Goal: Information Seeking & Learning: Learn about a topic

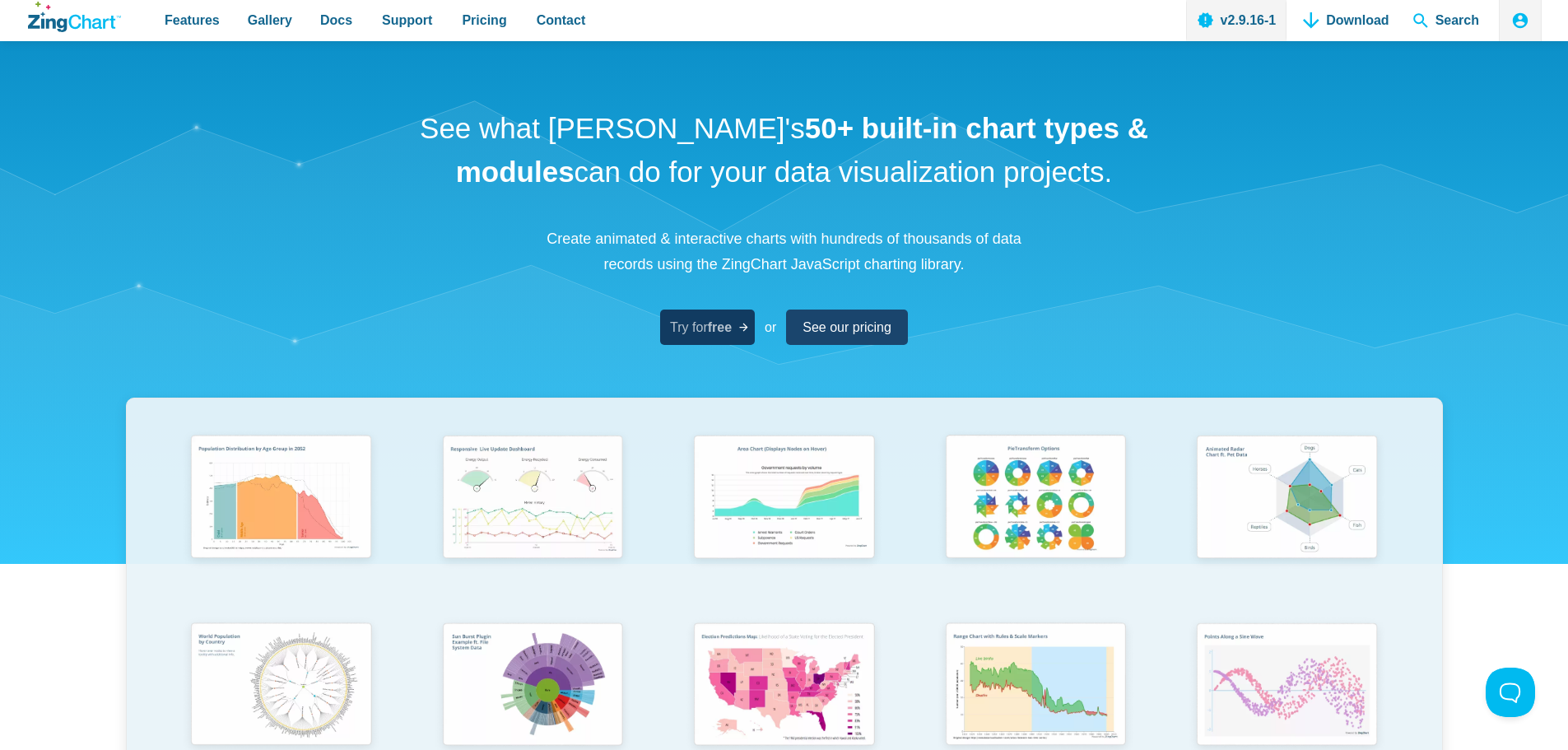
click at [713, 328] on strong "free" at bounding box center [719, 328] width 24 height 14
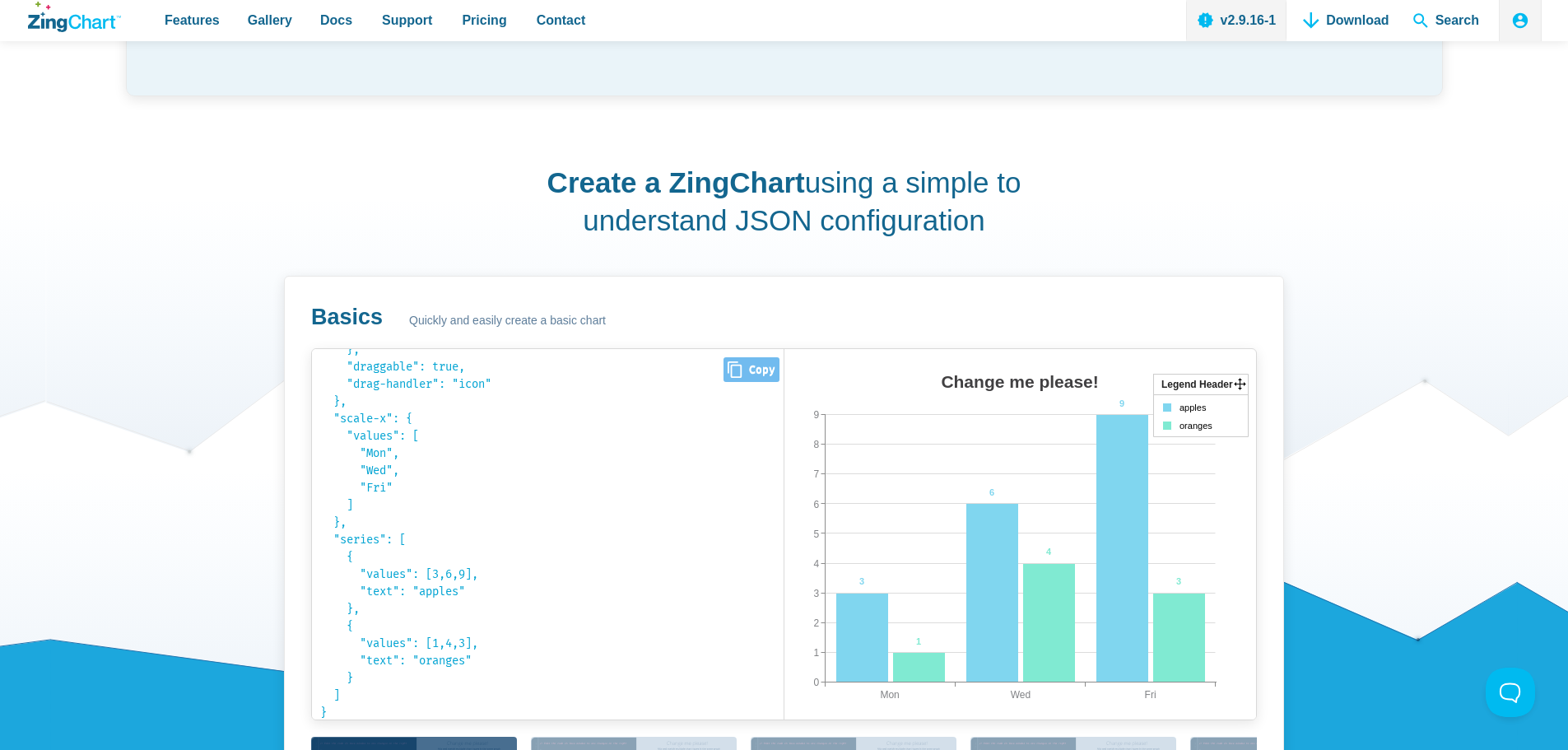
scroll to position [364, 0]
click at [371, 701] on pre "{ "type": " bar bar area line radar scatter ", "title": { "text": " Change me p…" at bounding box center [547, 533] width 471 height 370
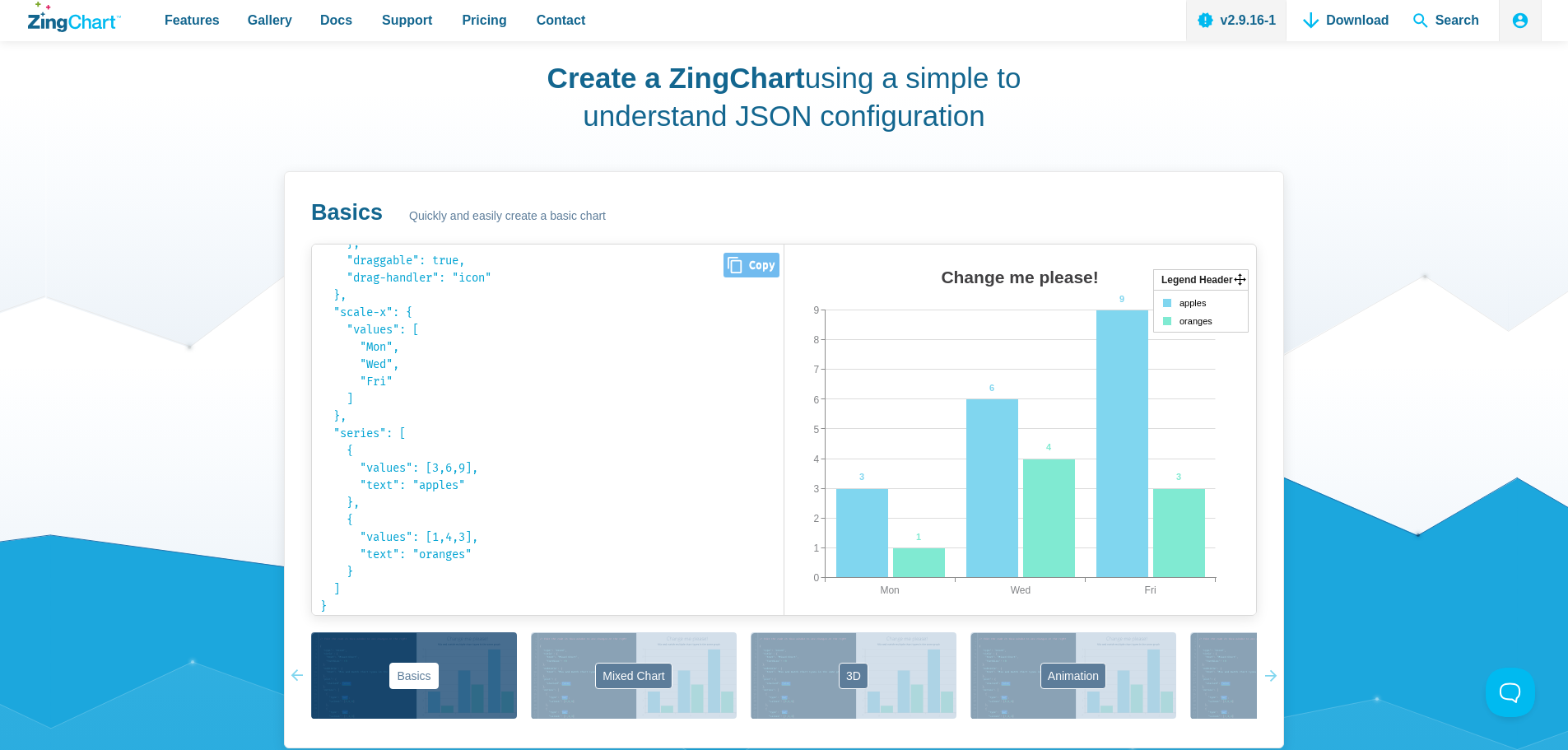
scroll to position [1316, 0]
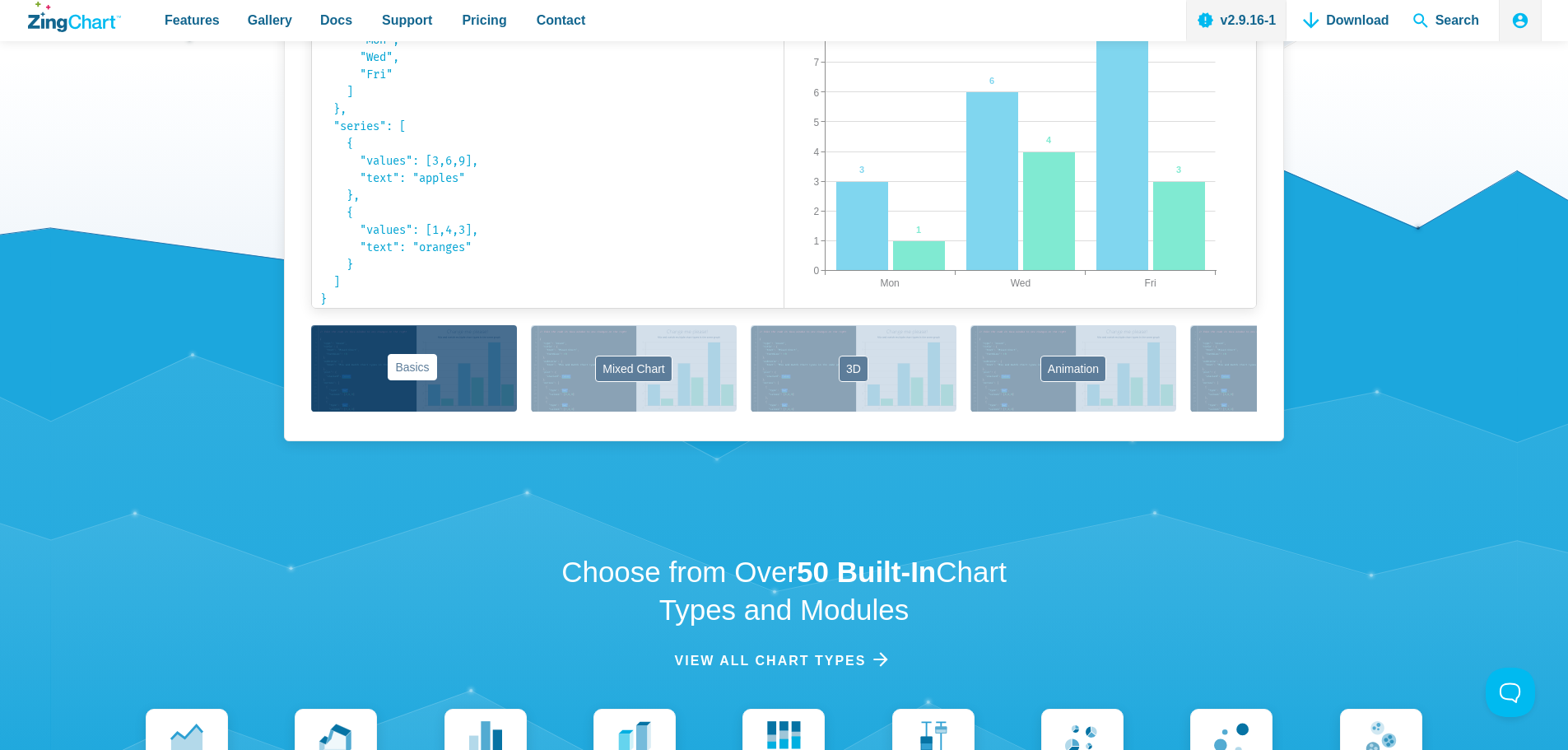
click at [452, 384] on button "Basics" at bounding box center [414, 367] width 206 height 86
click at [446, 277] on pre "{ "type": " bar bar area line radar scatter ", "title": { "text": " Change me p…" at bounding box center [547, 122] width 471 height 370
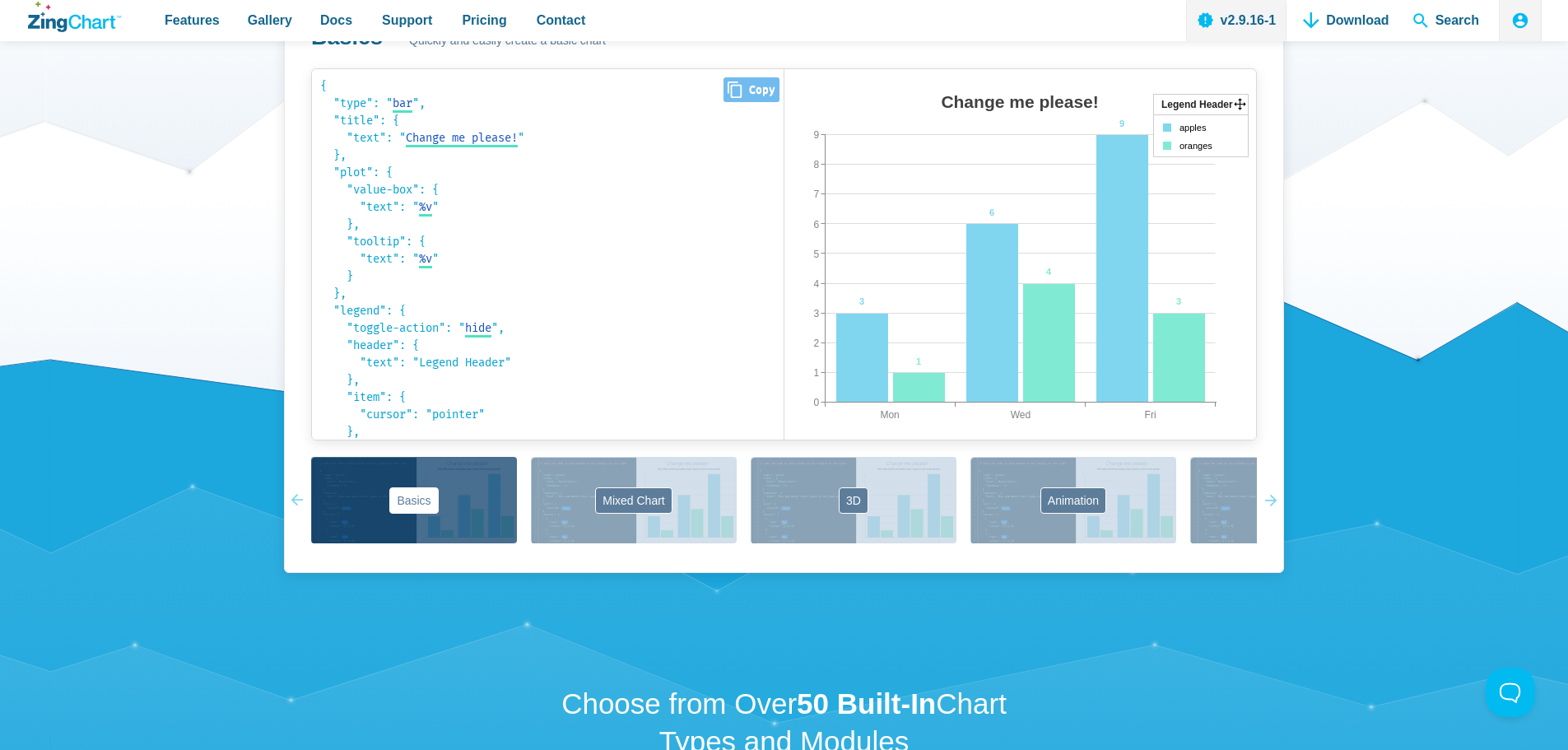
scroll to position [905, 0]
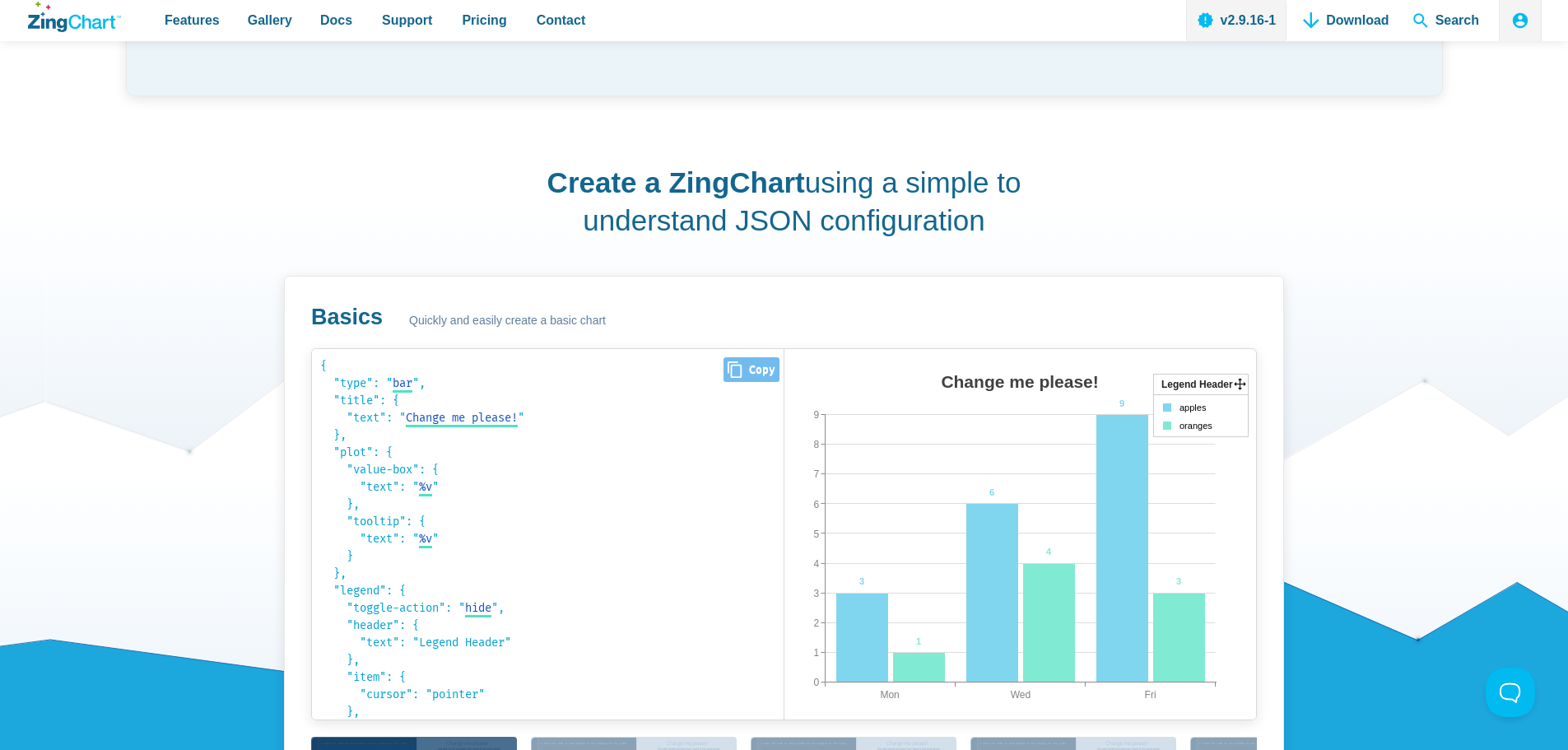
click at [361, 373] on code "{ "type": " bar bar area line radar scatter ", "title": { "text": " Change me p…" at bounding box center [548, 533] width 455 height 354
click at [324, 364] on code "{ "type": " bar bar area line radar scatter ", "title": { "text": " Change me p…" at bounding box center [548, 533] width 455 height 354
click at [747, 373] on span "Close Copy" at bounding box center [751, 369] width 55 height 25
type input "{ "type": "bar", "title": { "text": "Change me please!" }, "plot": { "value-box…"
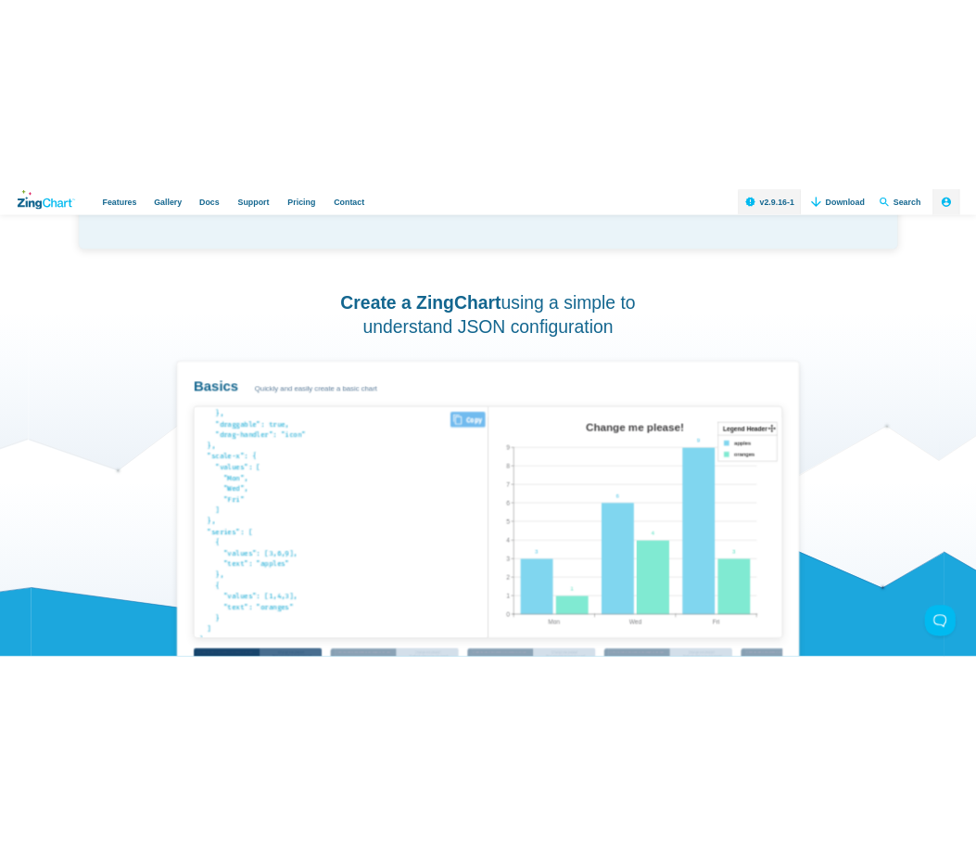
scroll to position [410, 0]
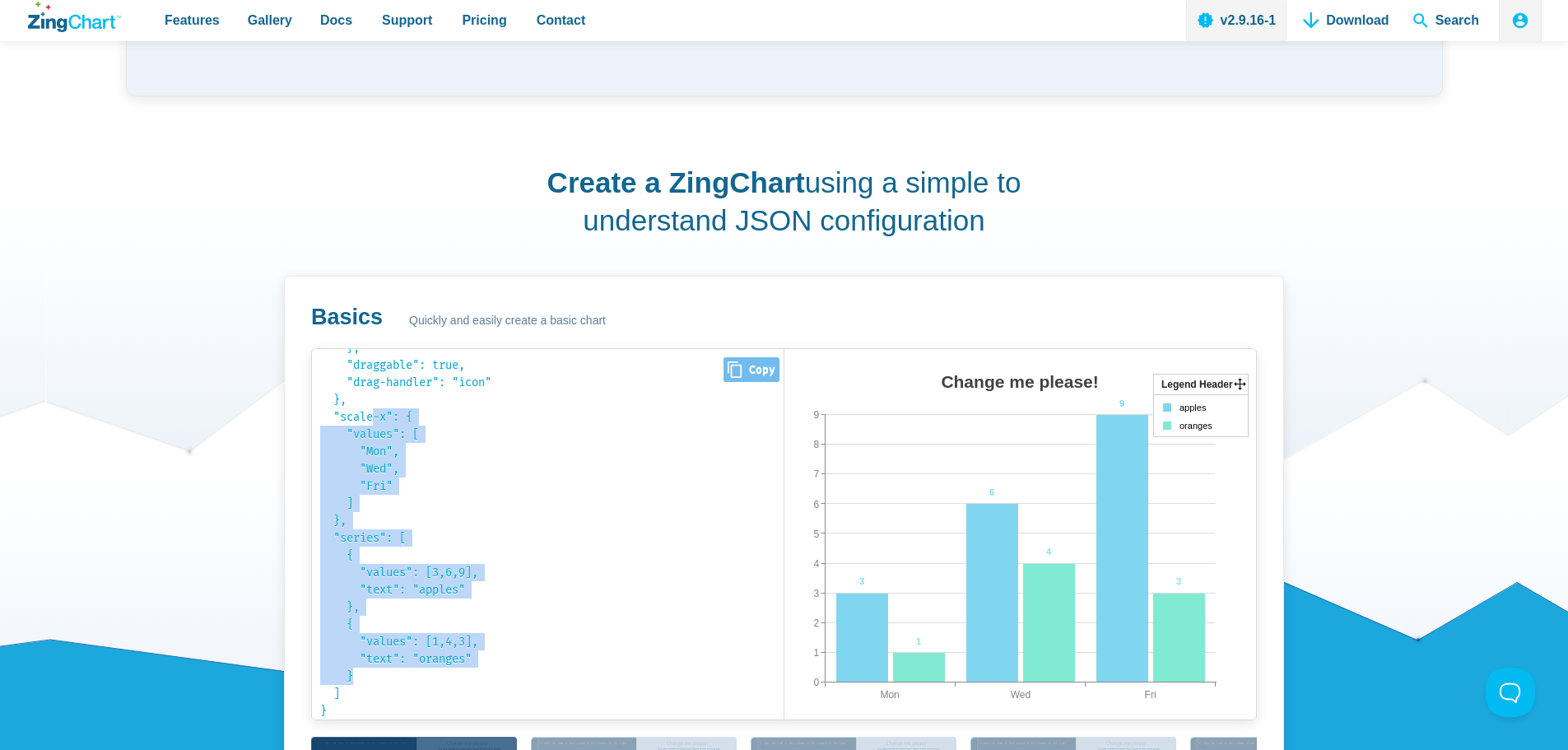
drag, startPoint x: 418, startPoint y: 674, endPoint x: 379, endPoint y: 418, distance: 259.0
click at [378, 424] on pre "{ "type": " bar bar area line radar scatter ", "title": { "text": " Change me p…" at bounding box center [547, 533] width 471 height 370
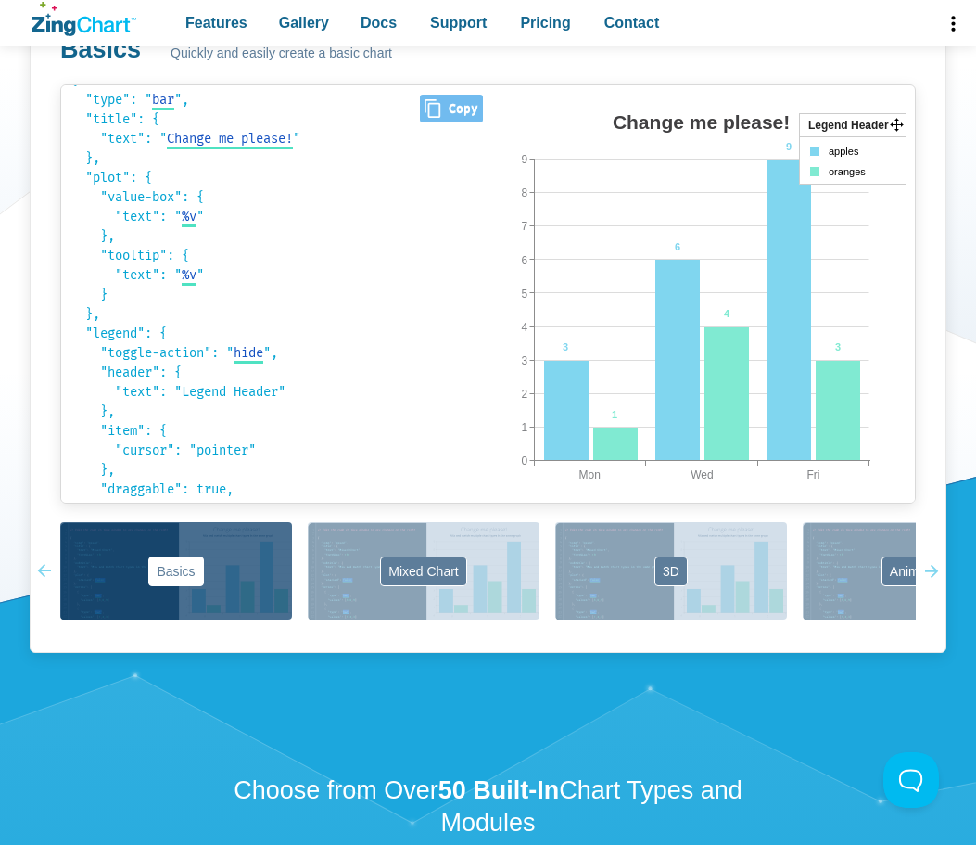
scroll to position [0, 0]
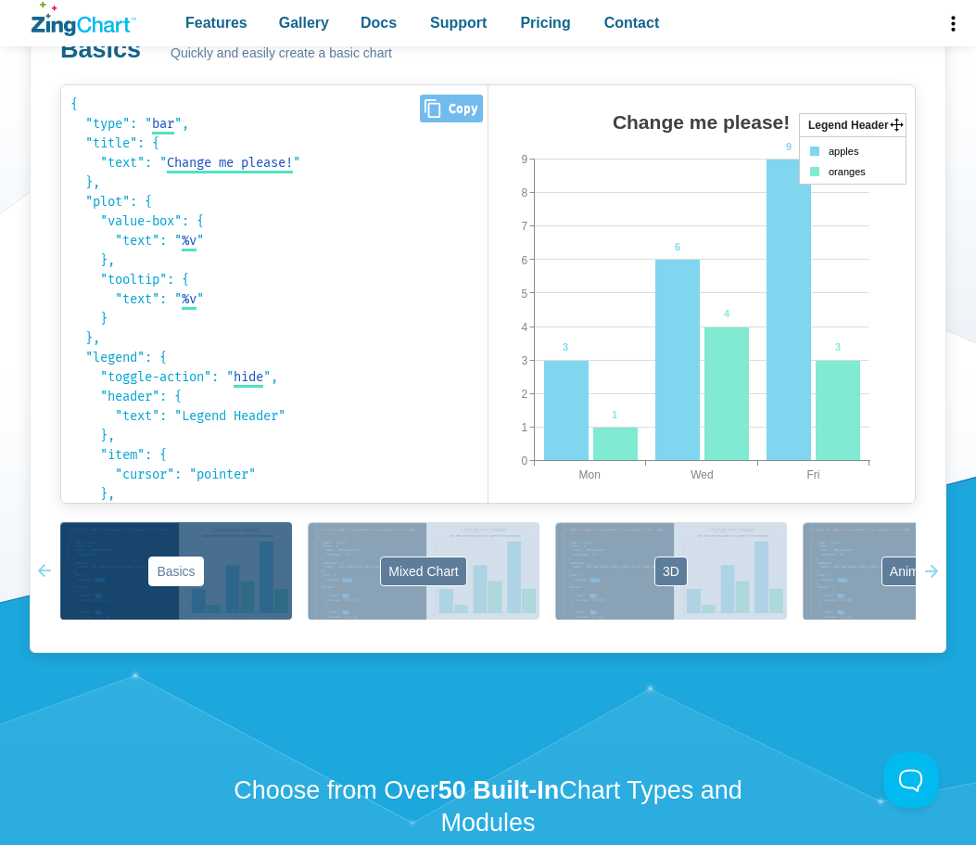
click at [307, 290] on code "{ "type": " bar bar area line radar scatter ", "title": { "text": " Change me p…" at bounding box center [274, 294] width 408 height 399
drag, startPoint x: 310, startPoint y: 290, endPoint x: 252, endPoint y: 365, distance: 94.6
click at [252, 365] on code "{ "type": " bar bar area line radar scatter ", "title": { "text": " Change me p…" at bounding box center [274, 294] width 408 height 399
click at [224, 342] on code "{ "type": " bar bar area line radar scatter ", "title": { "text": " Change me p…" at bounding box center [274, 294] width 408 height 399
click at [225, 339] on code "{ "type": " bar bar area line radar scatter ", "title": { "text": " Change me p…" at bounding box center [274, 294] width 408 height 399
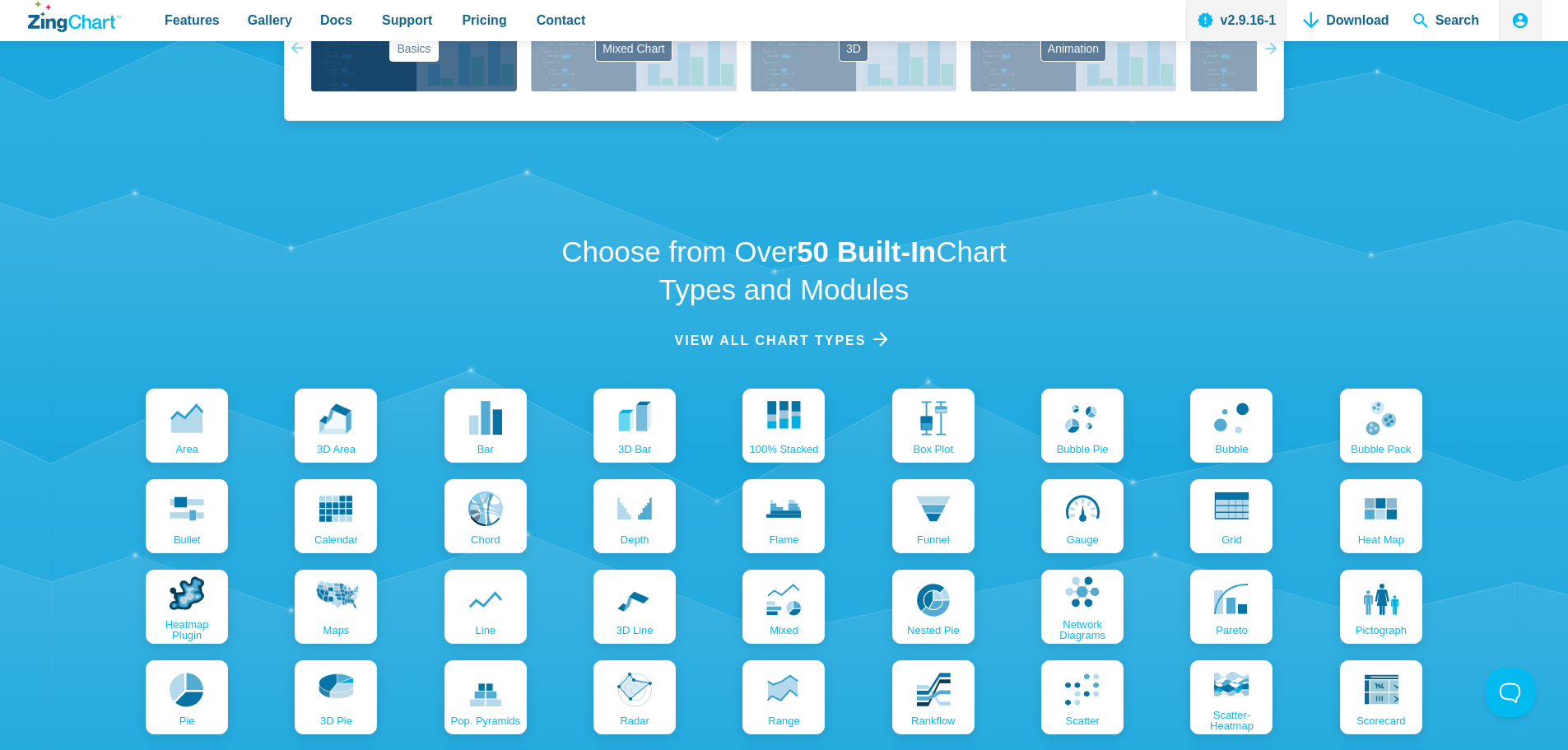
scroll to position [1892, 0]
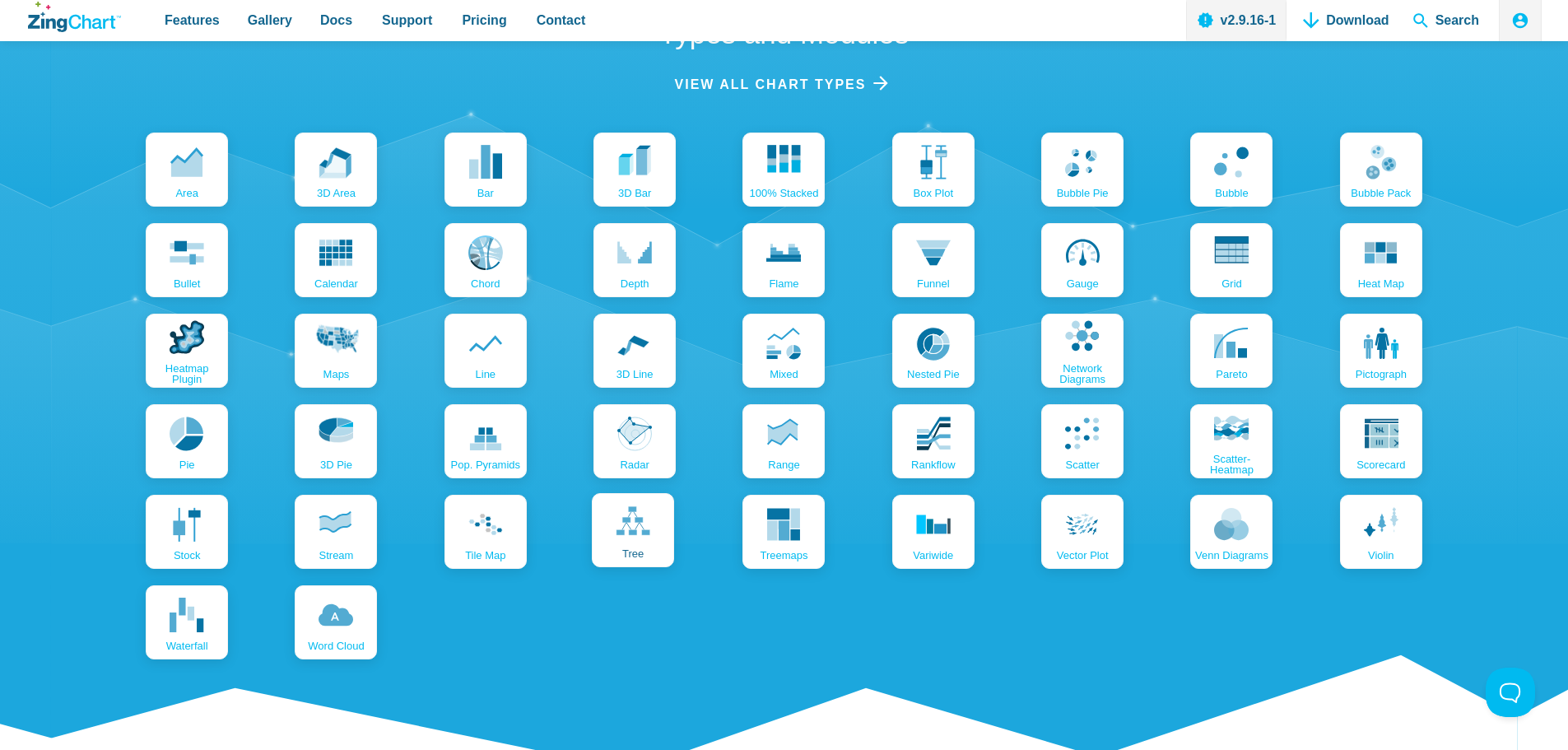
click at [610, 535] on link "tree" at bounding box center [633, 529] width 83 height 74
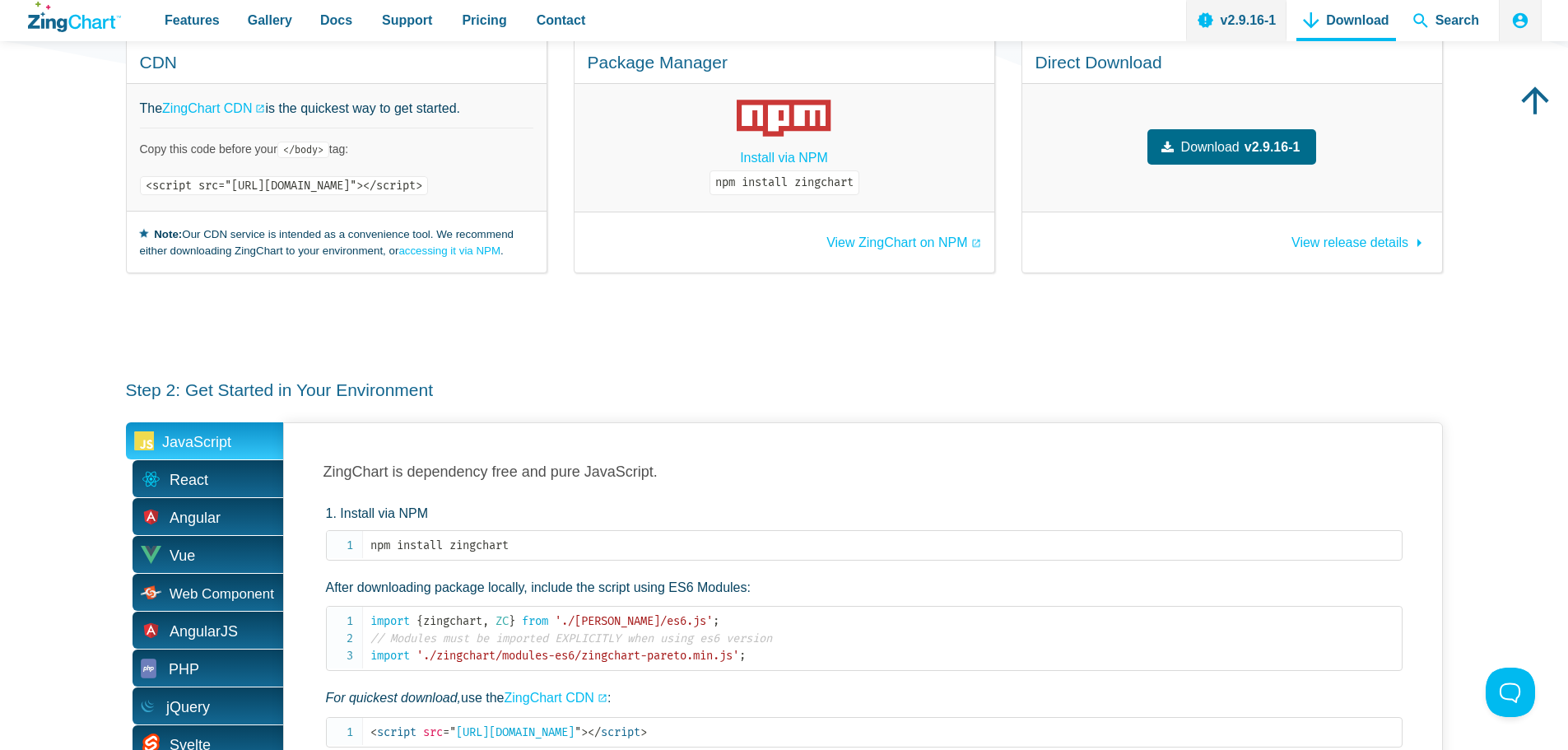
scroll to position [740, 0]
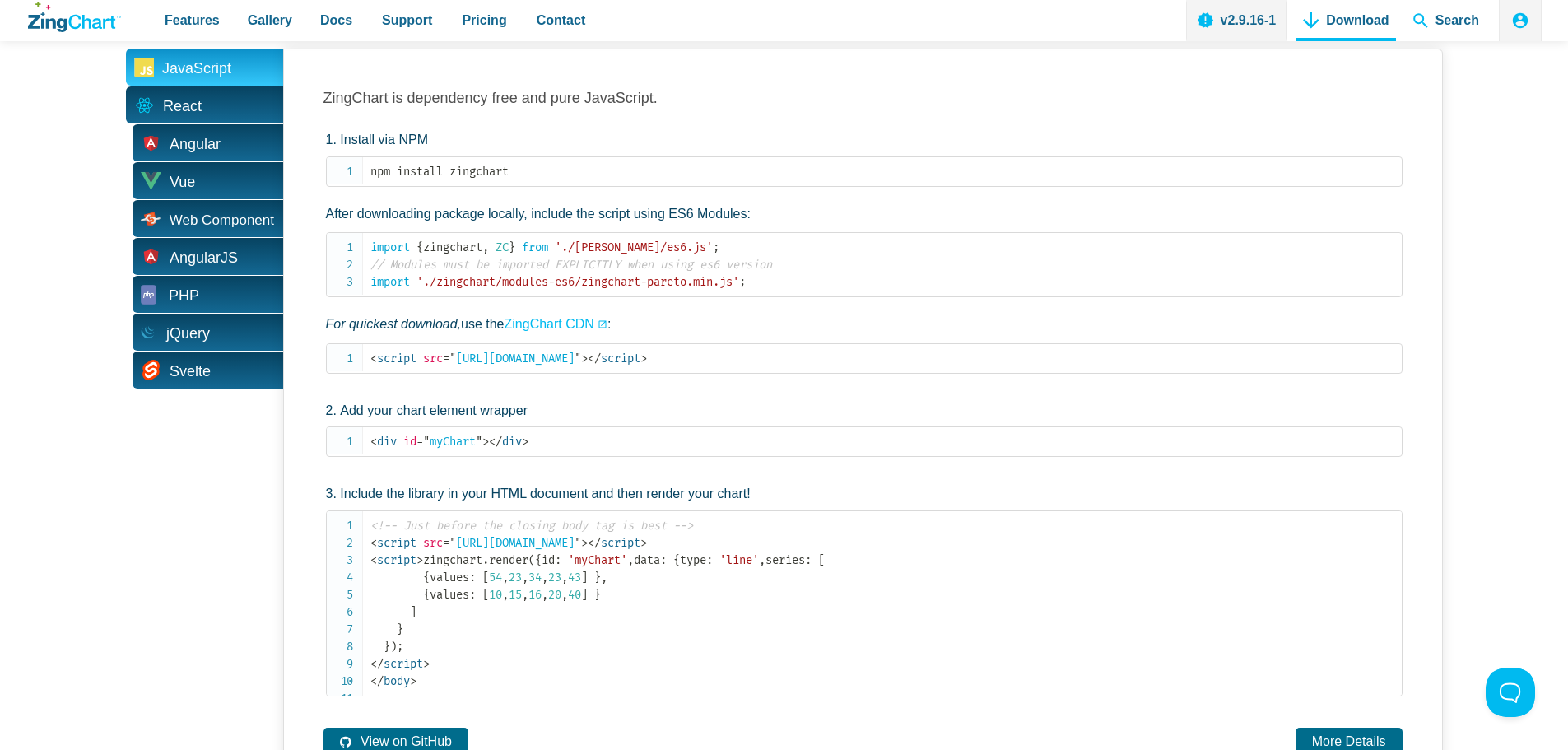
click at [200, 107] on span "React" at bounding box center [204, 105] width 157 height 37
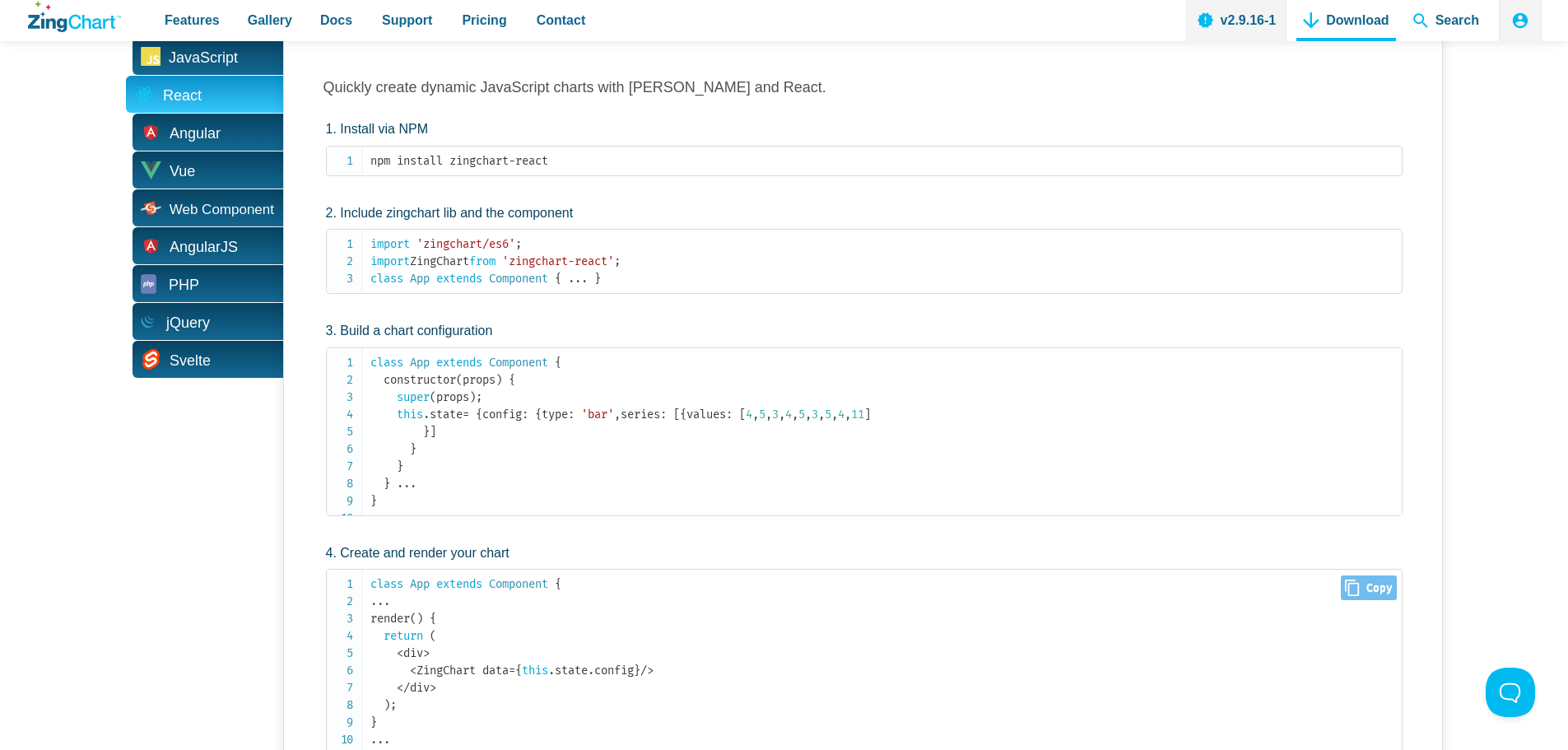
scroll to position [659, 0]
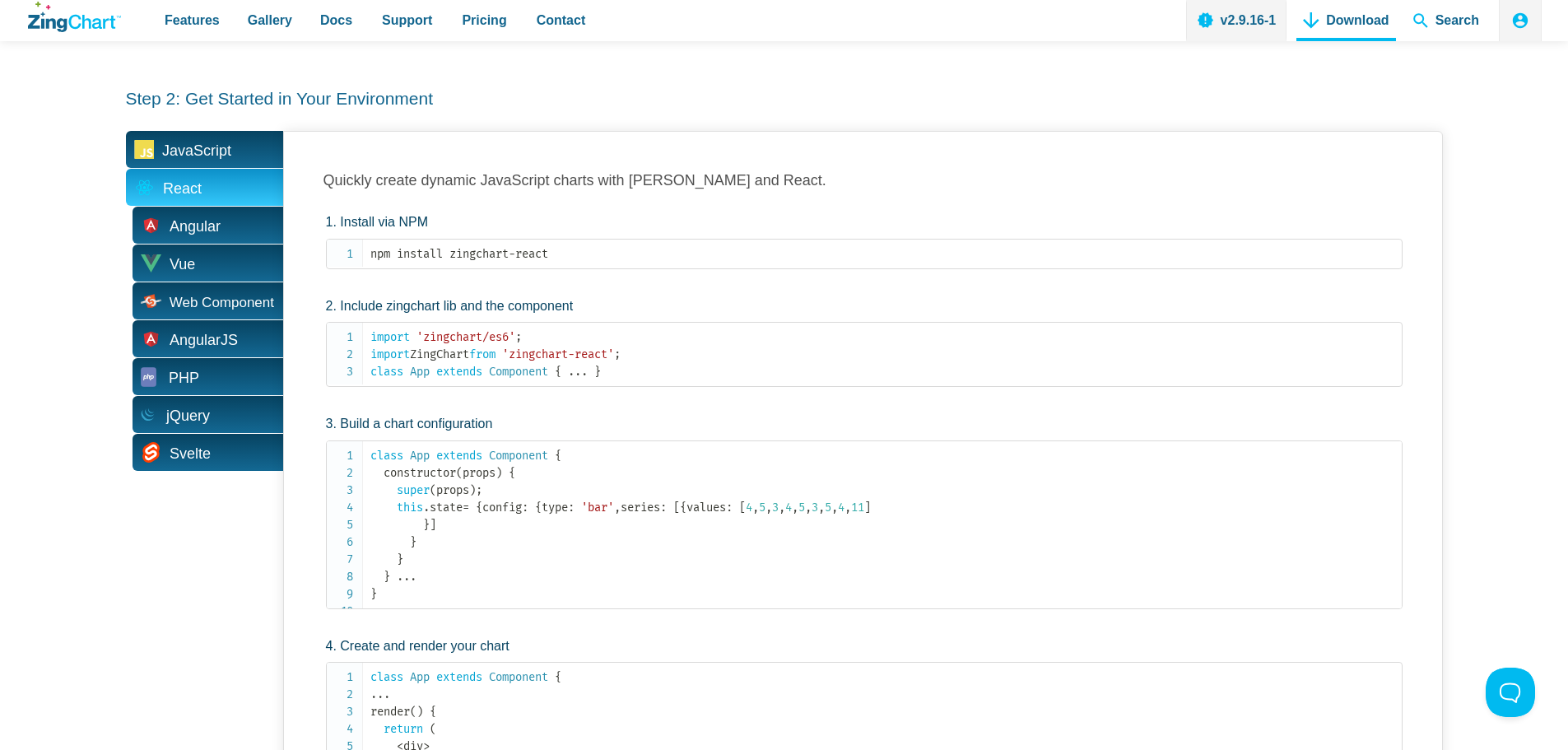
click at [192, 145] on span "JavaScript" at bounding box center [197, 151] width 69 height 26
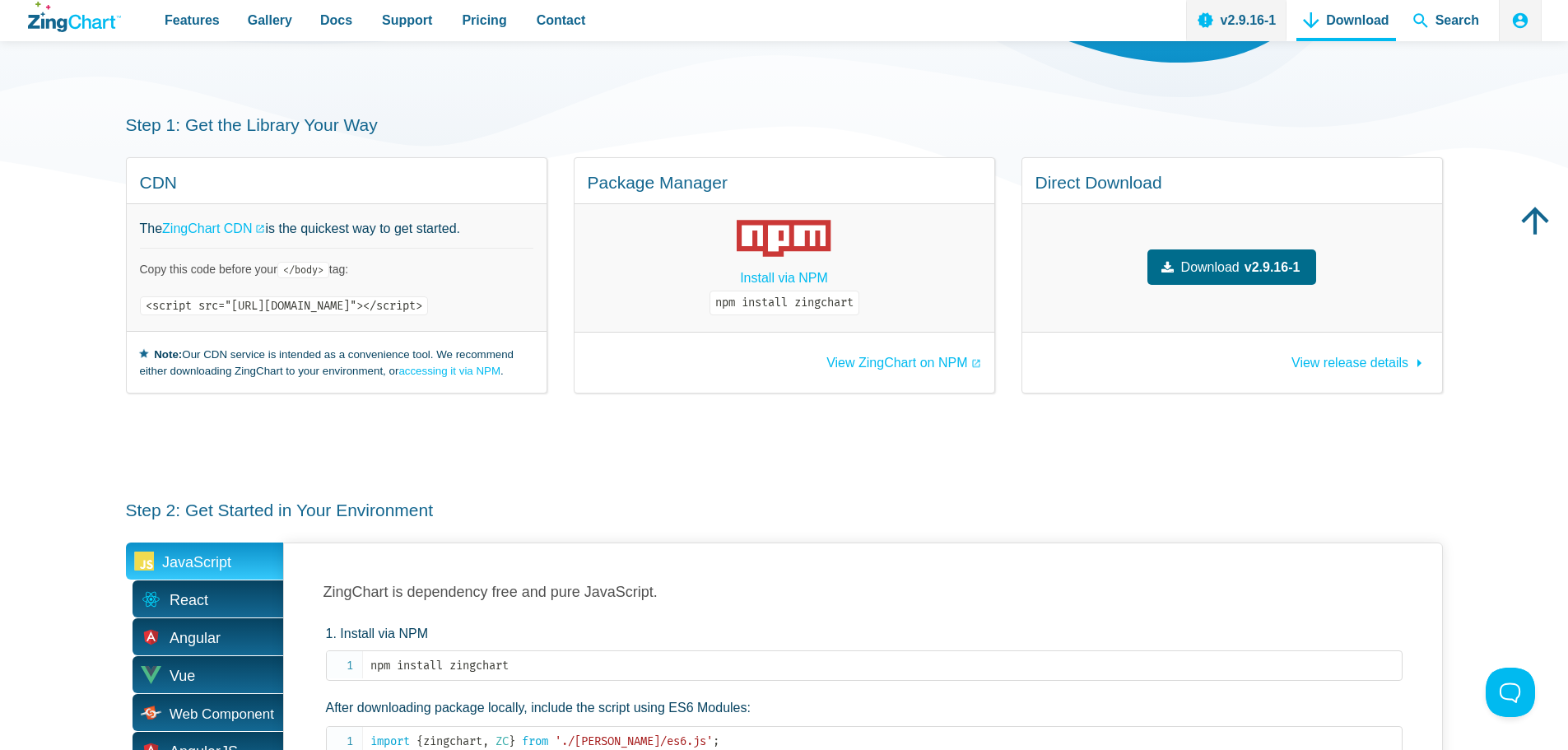
scroll to position [0, 0]
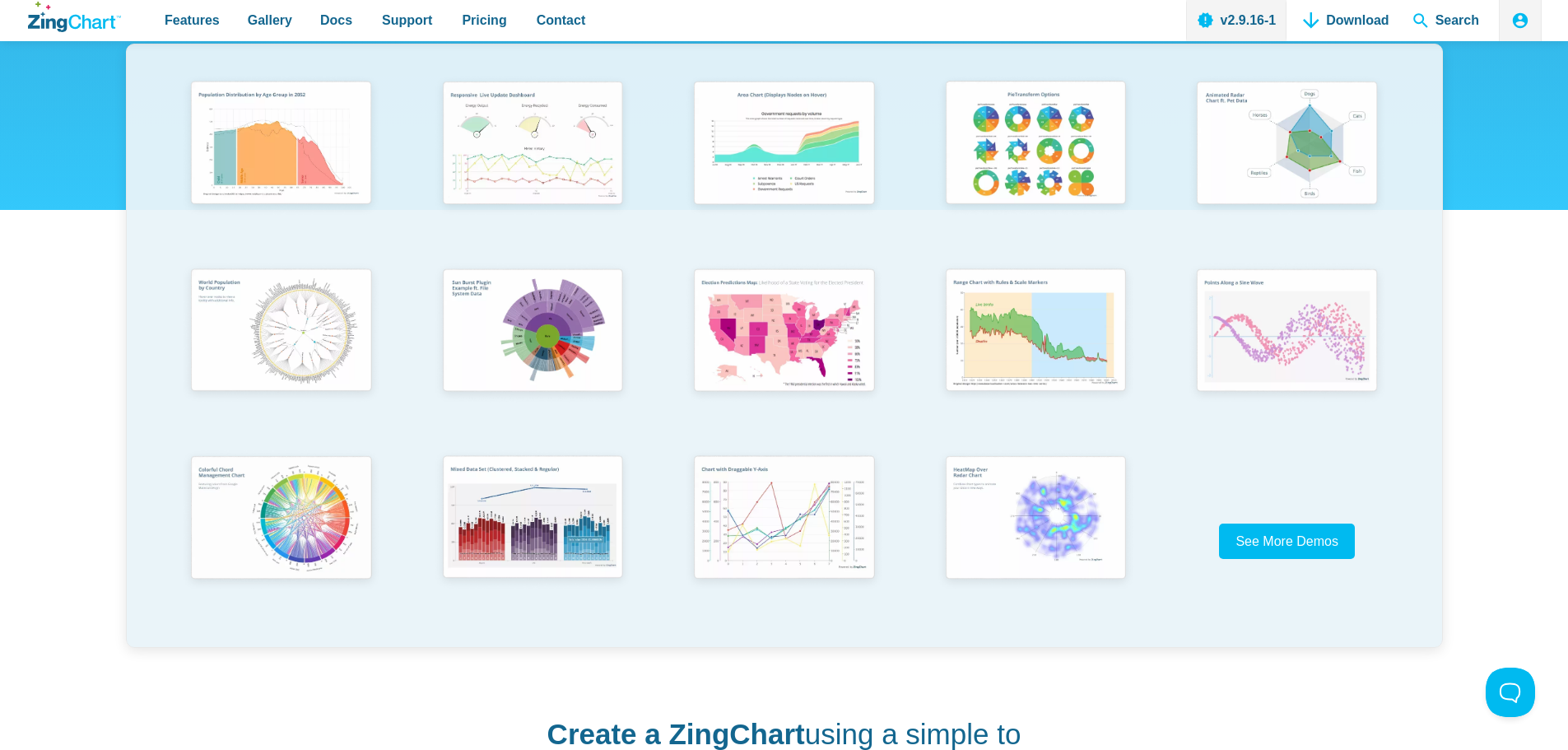
scroll to position [330, 0]
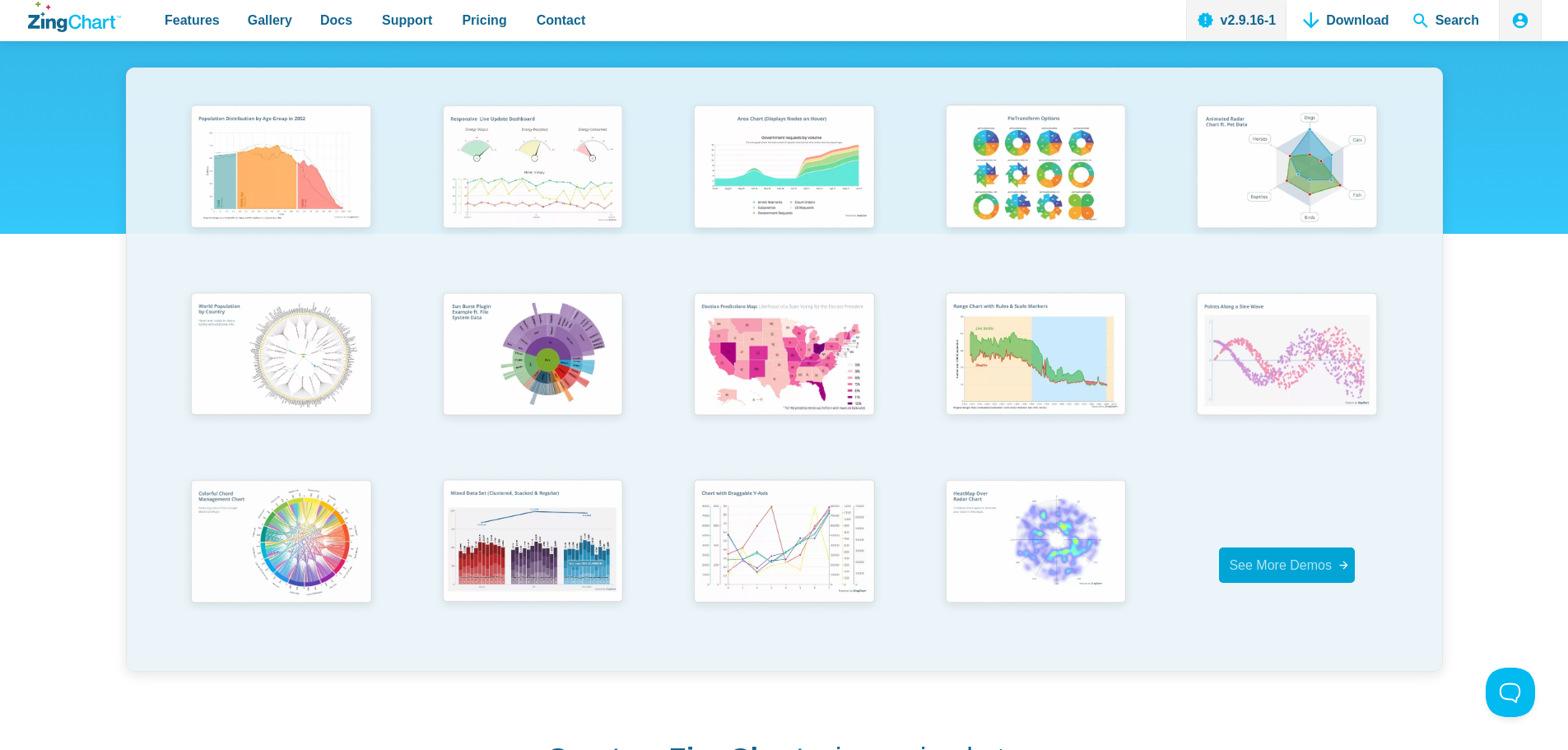
click at [1303, 563] on span "See More Demos" at bounding box center [1280, 565] width 103 height 14
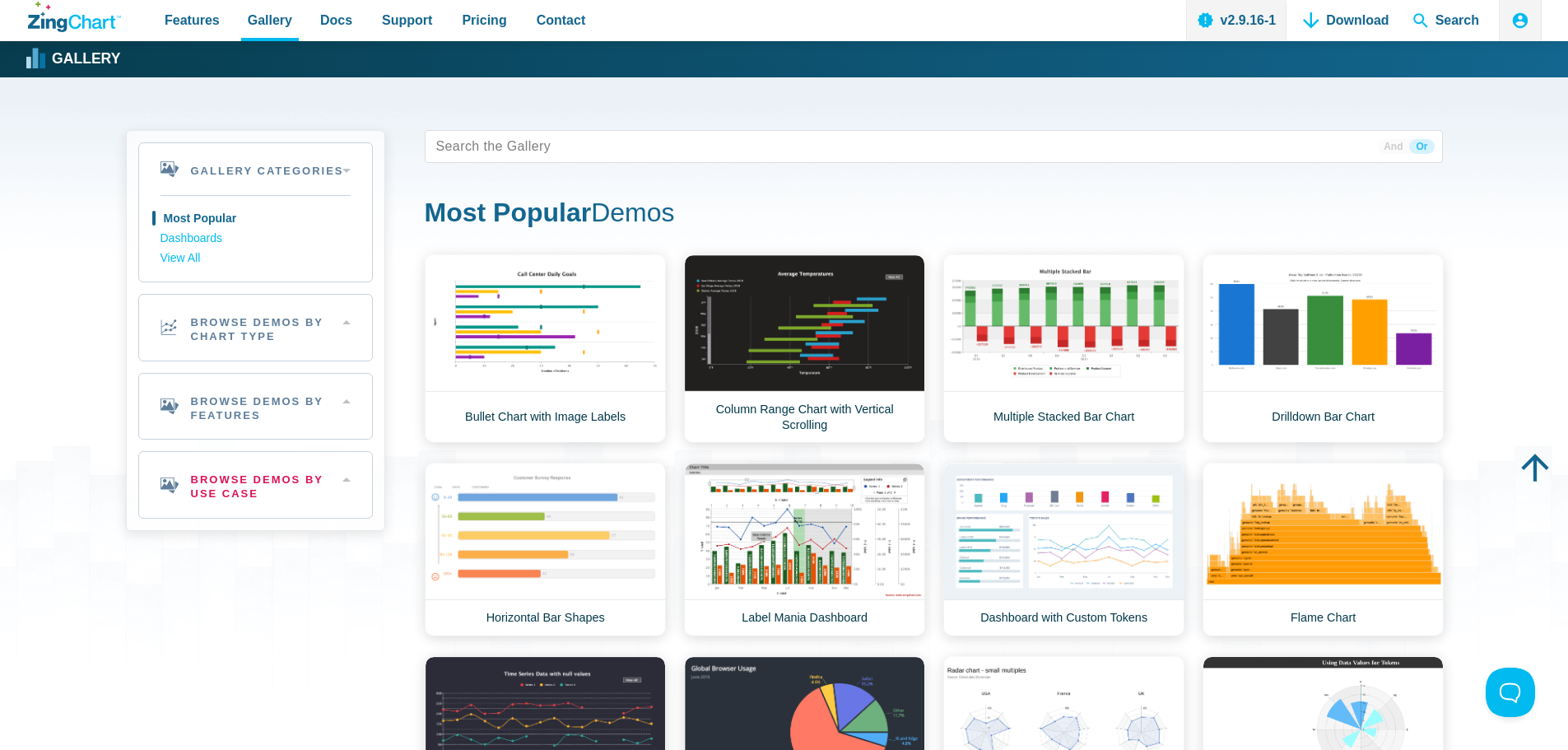
click at [232, 479] on h2 "Browse Demos By Use Case" at bounding box center [256, 485] width 233 height 66
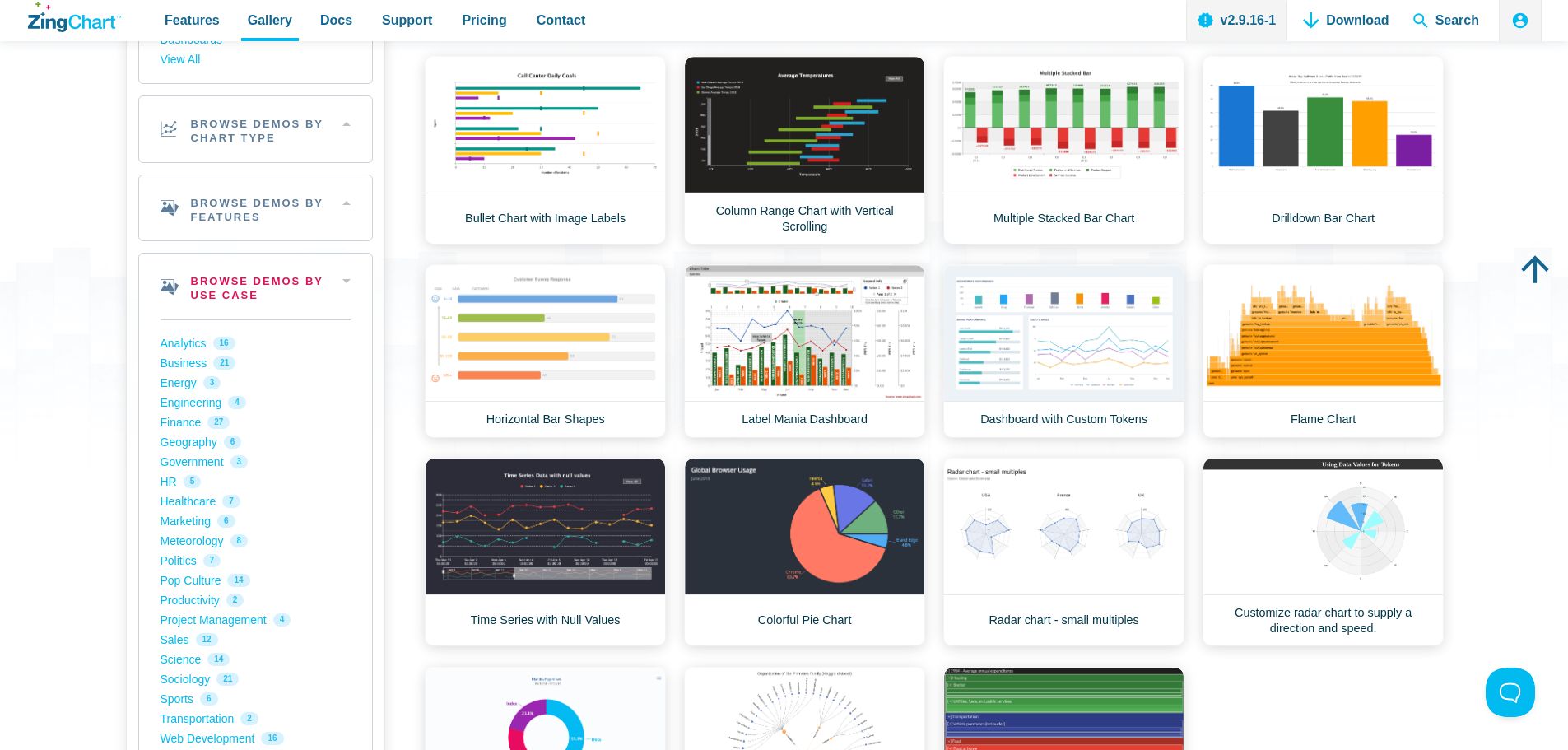
scroll to position [247, 0]
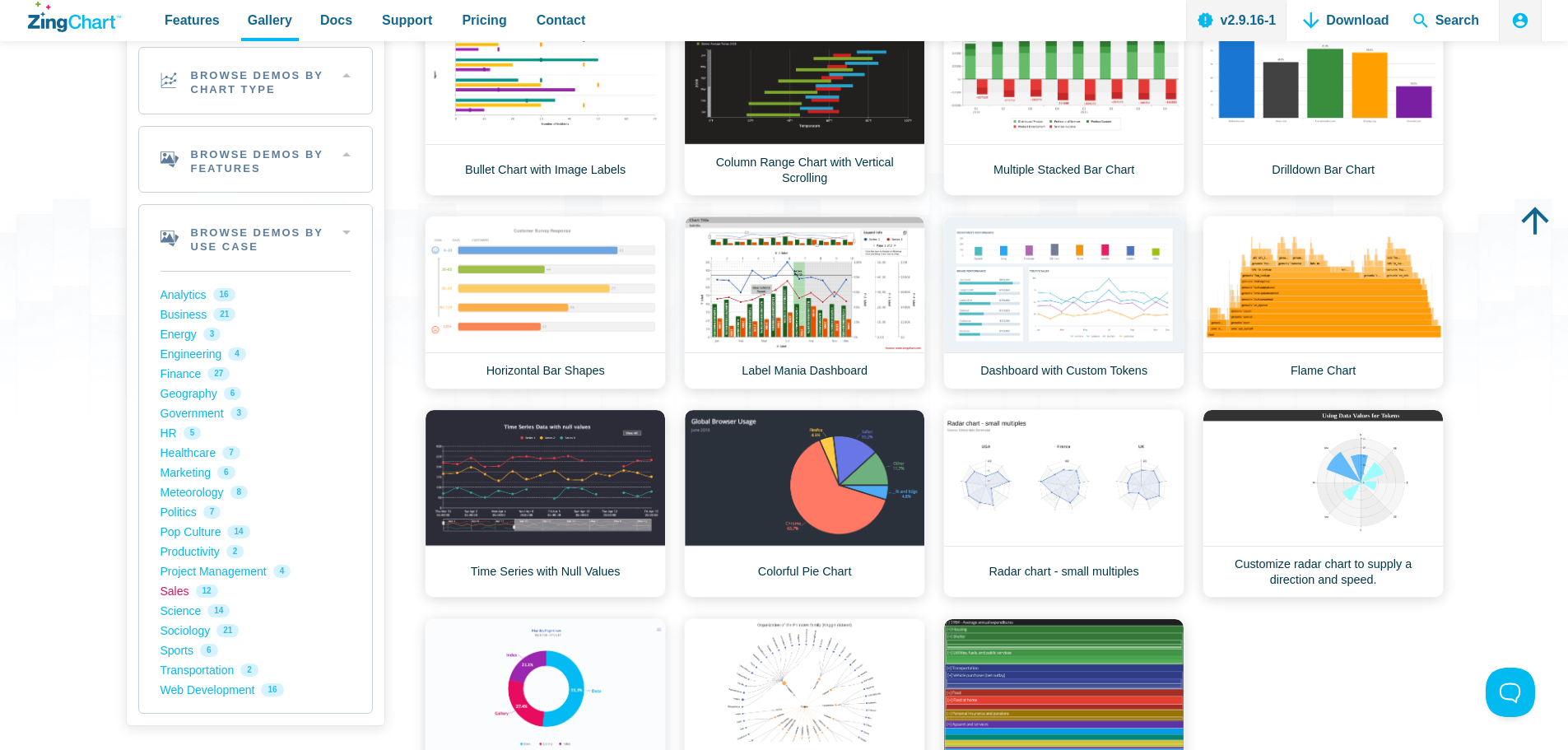
click at [183, 595] on link "Sales 12" at bounding box center [256, 591] width 190 height 20
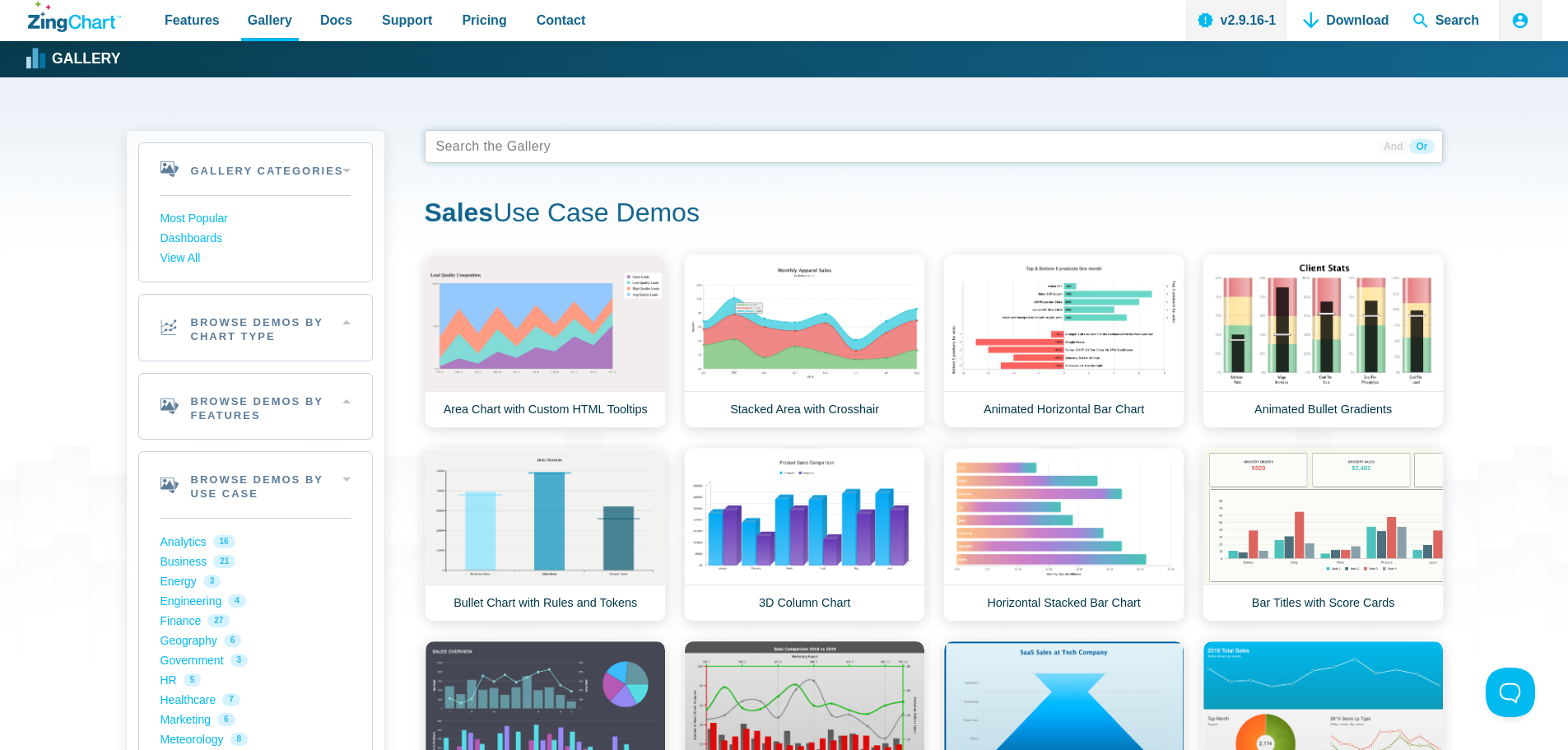
click at [637, 153] on tags "App Content" at bounding box center [933, 146] width 1018 height 33
click at [186, 224] on link "Most Popular" at bounding box center [256, 218] width 190 height 20
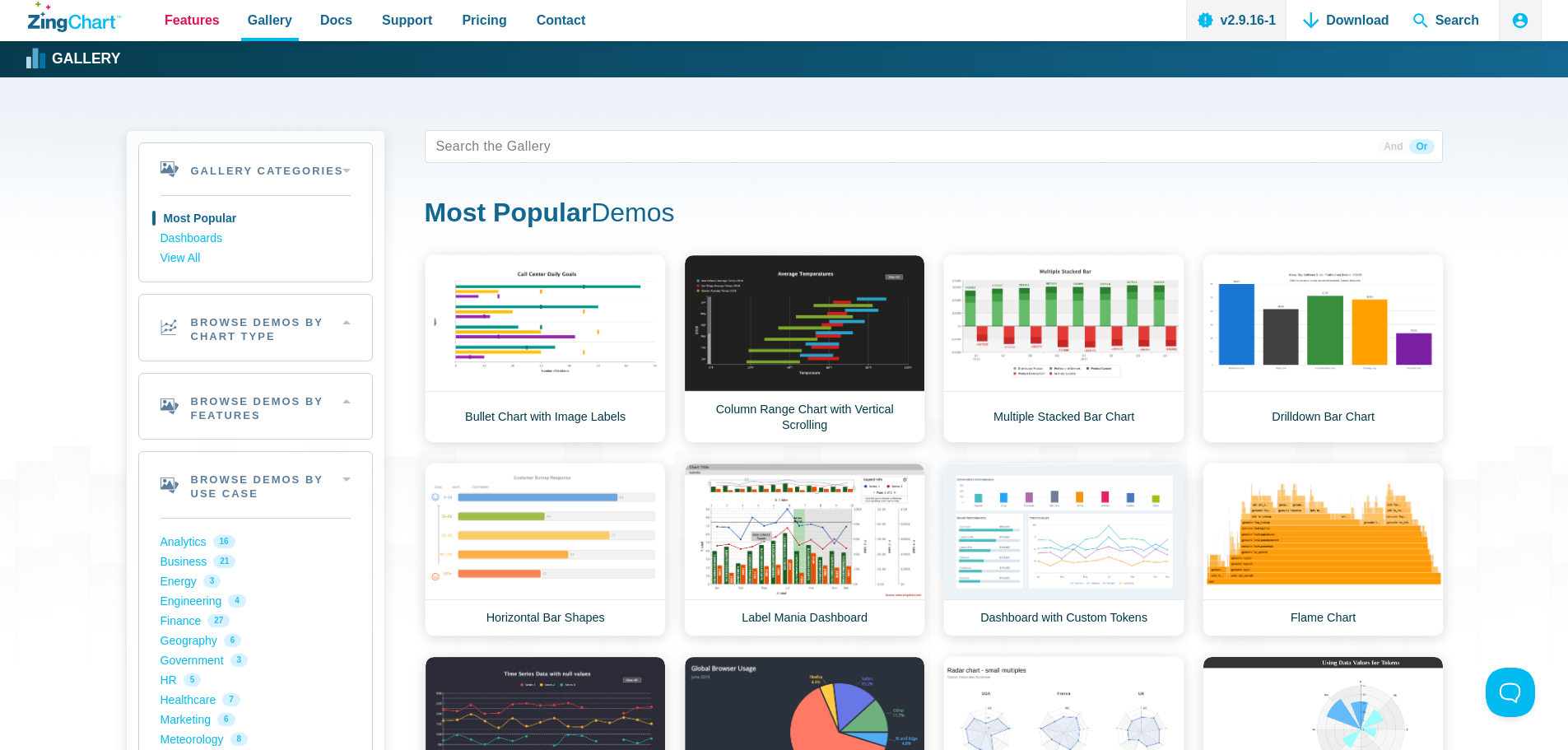
click at [184, 26] on span "Features" at bounding box center [192, 20] width 55 height 22
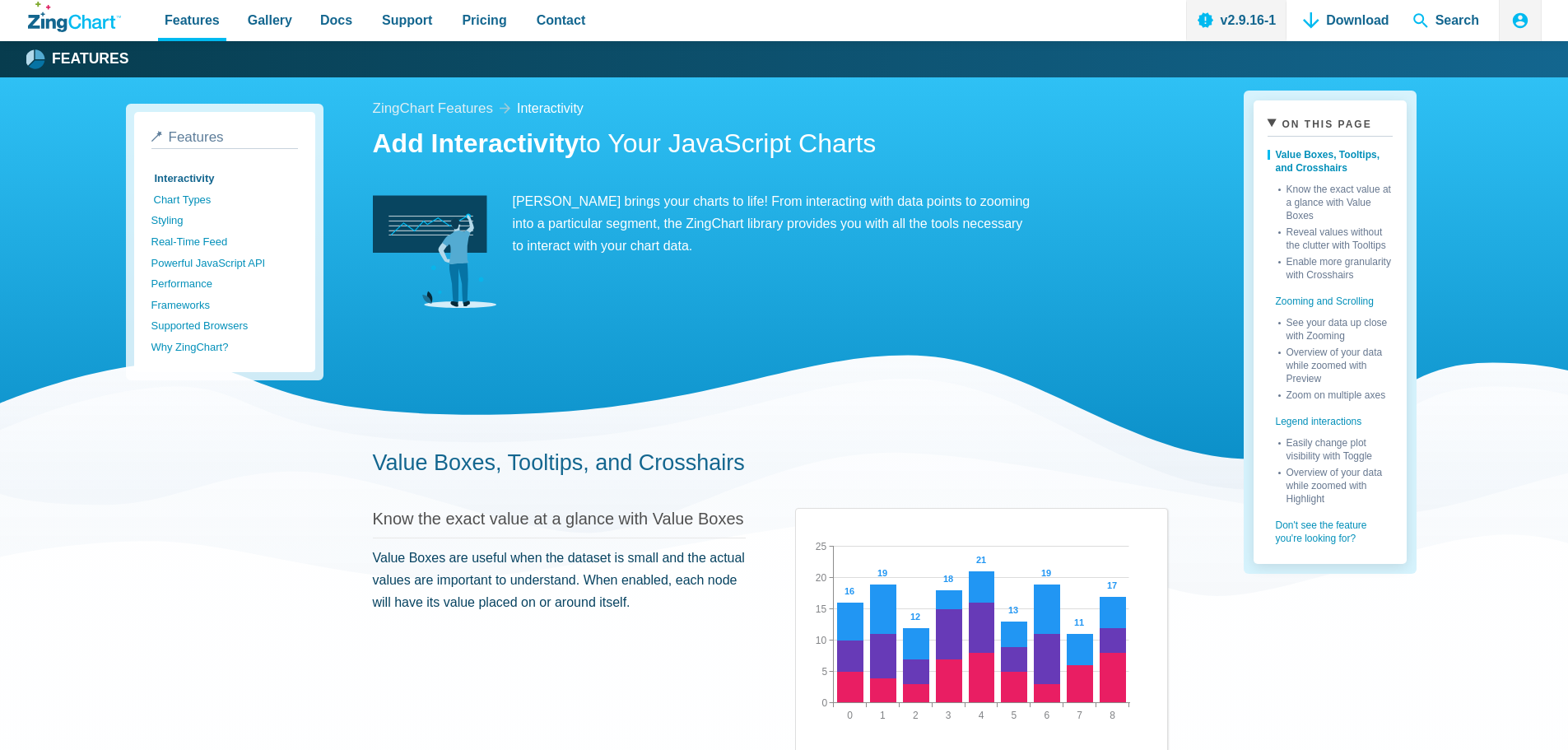
click at [197, 201] on link "Chart Types" at bounding box center [226, 200] width 147 height 21
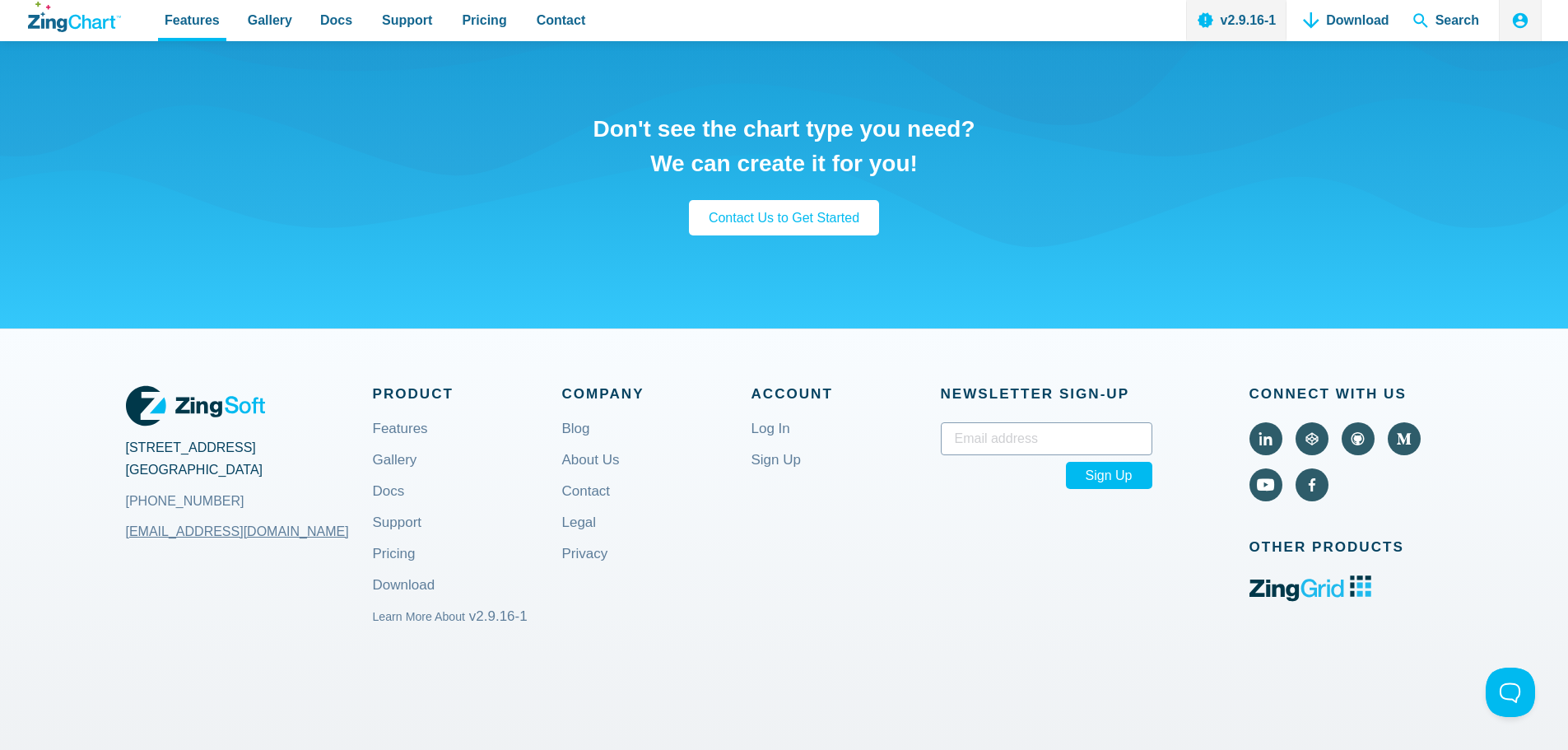
scroll to position [2442, 0]
